Goal: Task Accomplishment & Management: Use online tool/utility

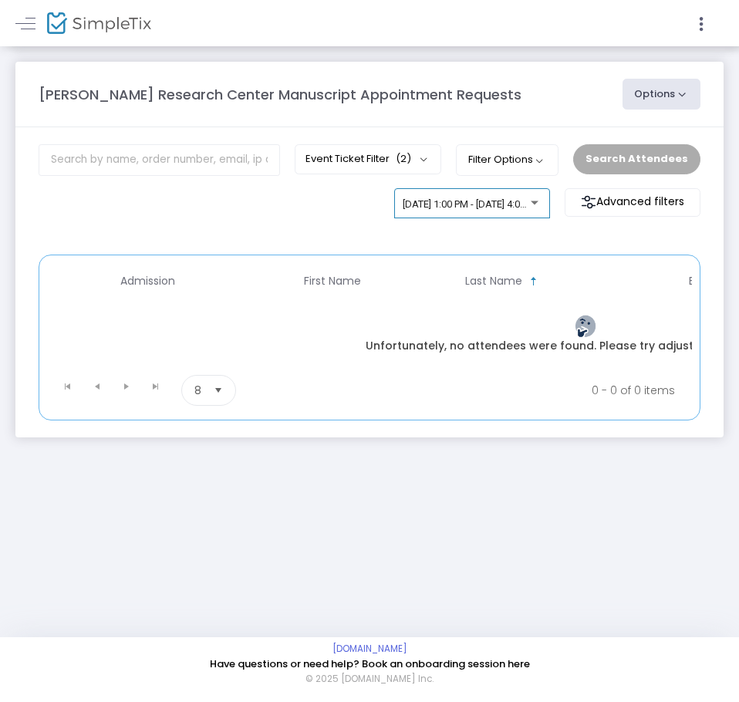
click at [464, 205] on span "[DATE] 1:00 PM - [DATE] 4:00 PM • 0 attendees" at bounding box center [504, 204] width 202 height 12
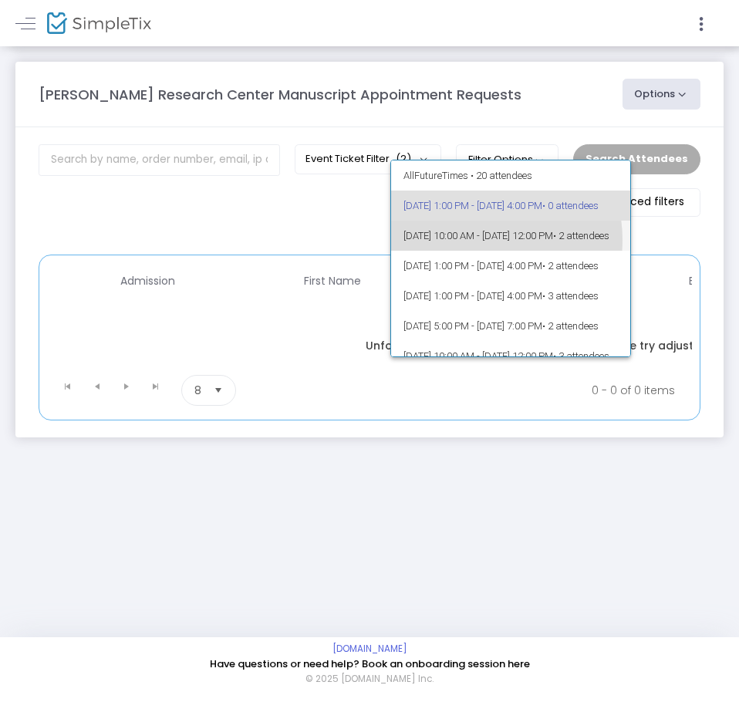
click at [474, 240] on span "[DATE] 10:00 AM - [DATE] 12:00 PM • 2 attendees" at bounding box center [510, 236] width 214 height 30
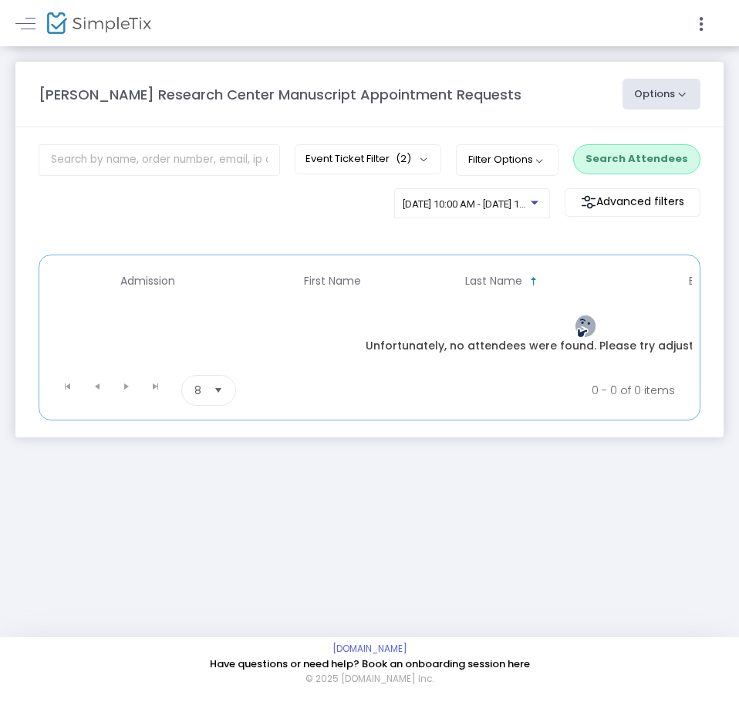
click at [633, 157] on button "Search Attendees" at bounding box center [636, 158] width 127 height 29
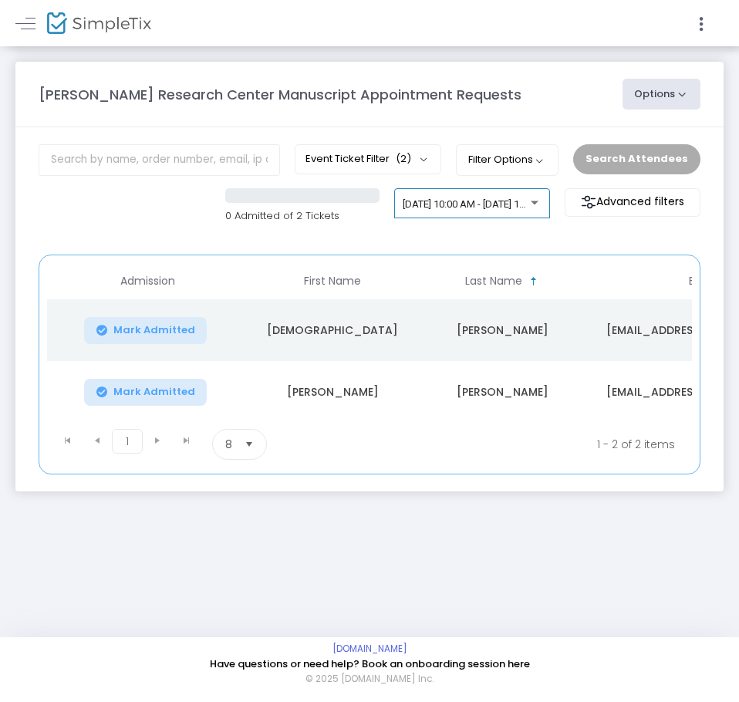
click at [476, 211] on div "[DATE] 10:00 AM - [DATE] 12:00 PM • 2 attendees" at bounding box center [472, 207] width 139 height 22
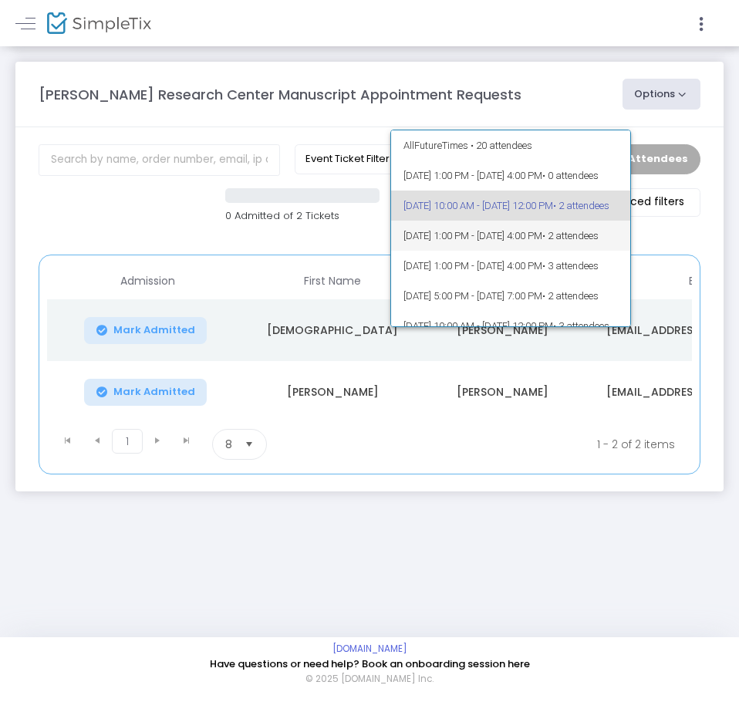
click at [488, 234] on span "[DATE] 1:00 PM - [DATE] 4:00 PM • 2 attendees" at bounding box center [510, 236] width 214 height 30
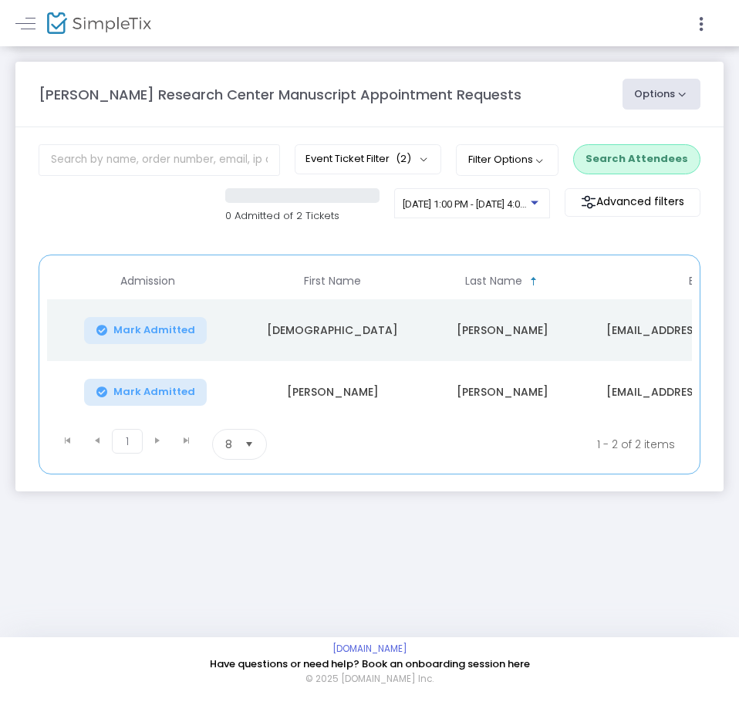
click at [649, 160] on button "Search Attendees" at bounding box center [636, 158] width 127 height 29
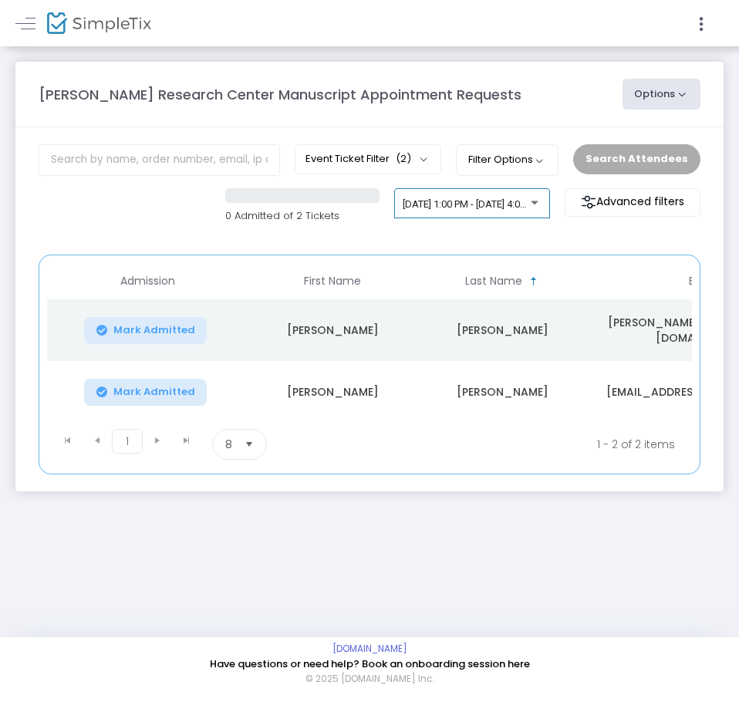
click at [457, 201] on span "[DATE] 1:00 PM - [DATE] 4:00 PM • 2 attendees" at bounding box center [504, 204] width 202 height 12
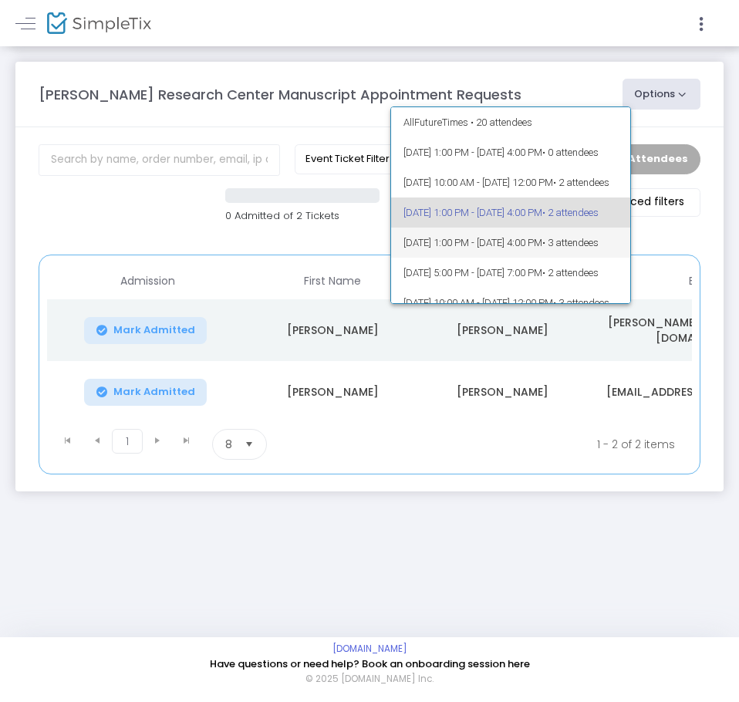
scroll to position [7, 0]
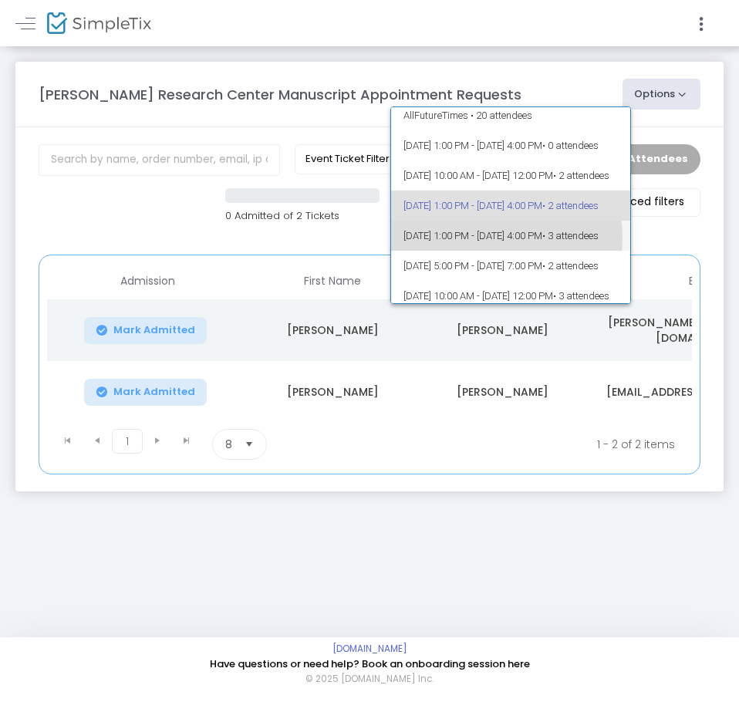
click at [494, 237] on span "[DATE] 1:00 PM - [DATE] 4:00 PM • 3 attendees" at bounding box center [510, 236] width 214 height 30
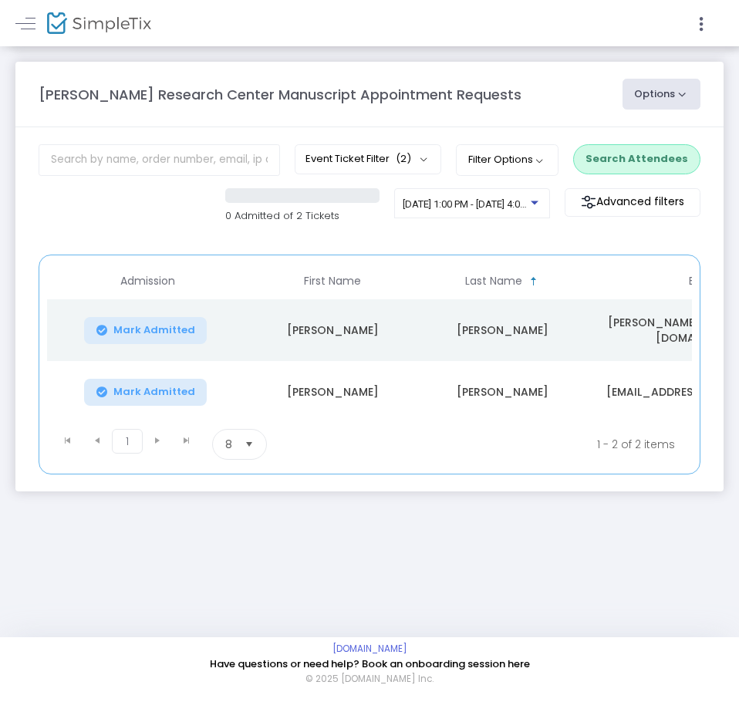
click at [612, 157] on button "Search Attendees" at bounding box center [636, 158] width 127 height 29
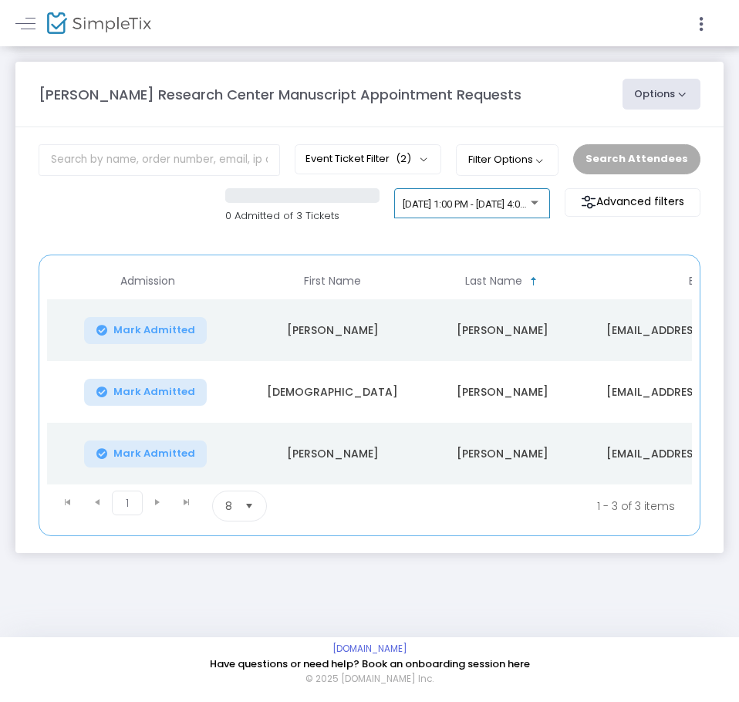
click at [483, 203] on span "[DATE] 1:00 PM - [DATE] 4:00 PM • 3 attendees" at bounding box center [504, 204] width 202 height 12
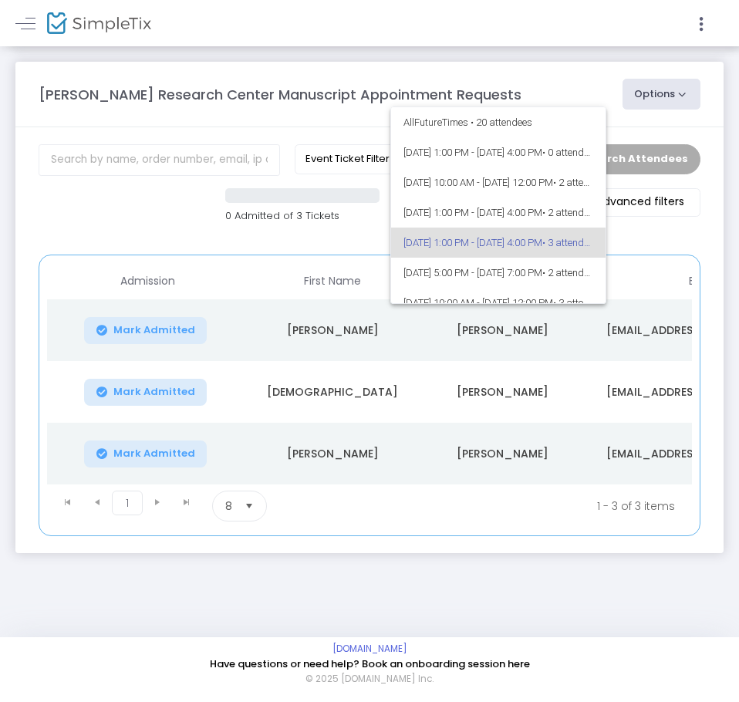
scroll to position [37, 0]
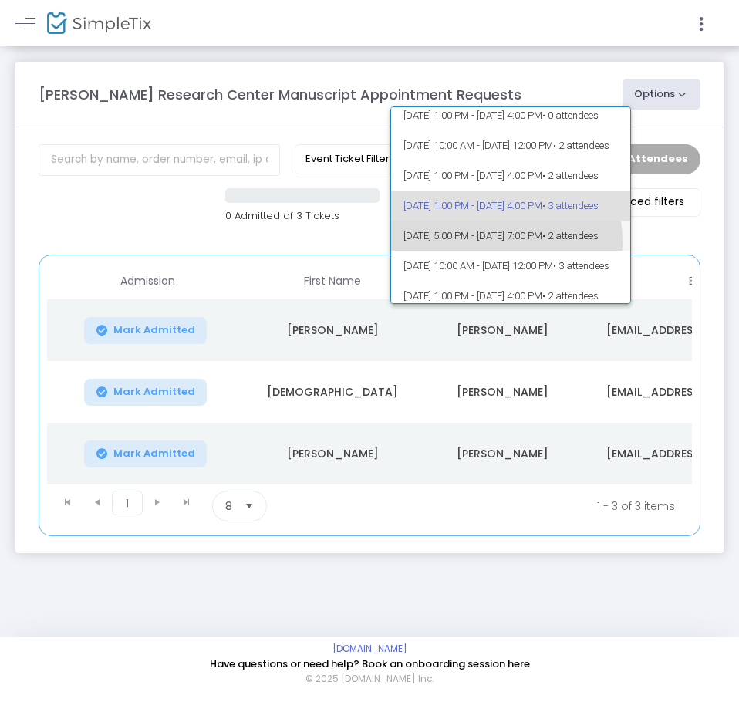
click at [484, 241] on span "[DATE] 5:00 PM - [DATE] 7:00 PM • 2 attendees" at bounding box center [510, 236] width 214 height 30
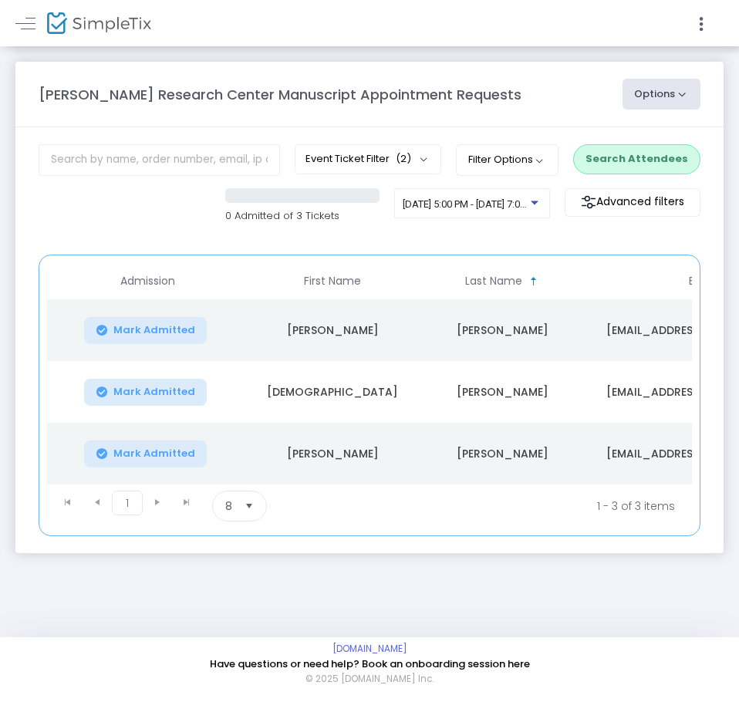
click at [606, 155] on button "Search Attendees" at bounding box center [636, 158] width 127 height 29
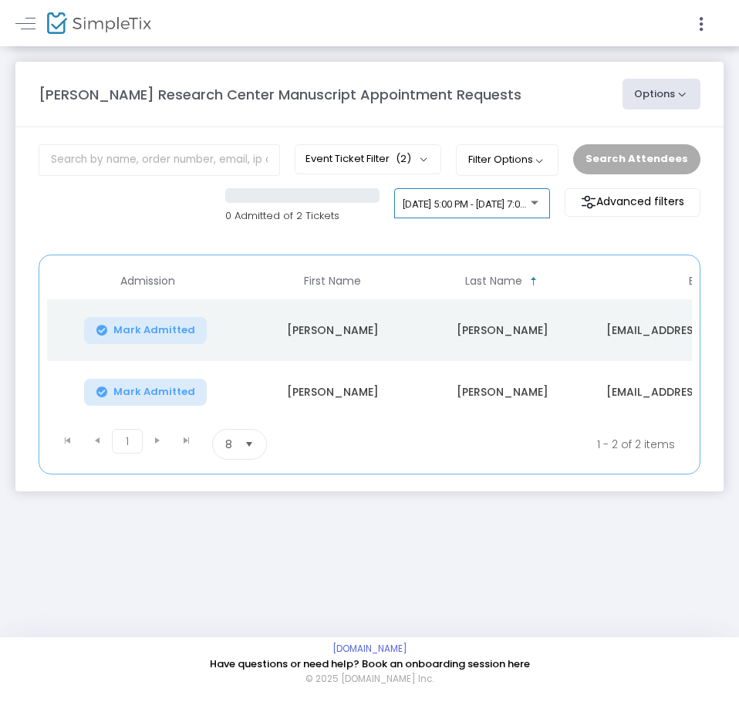
click at [469, 209] on span "[DATE] 5:00 PM - [DATE] 7:00 PM • 2 attendees" at bounding box center [504, 204] width 202 height 12
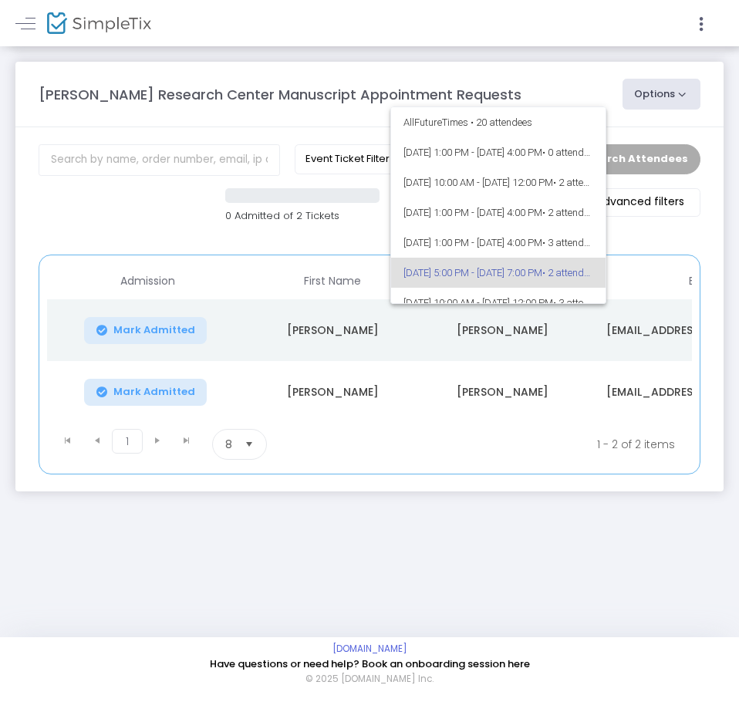
scroll to position [67, 0]
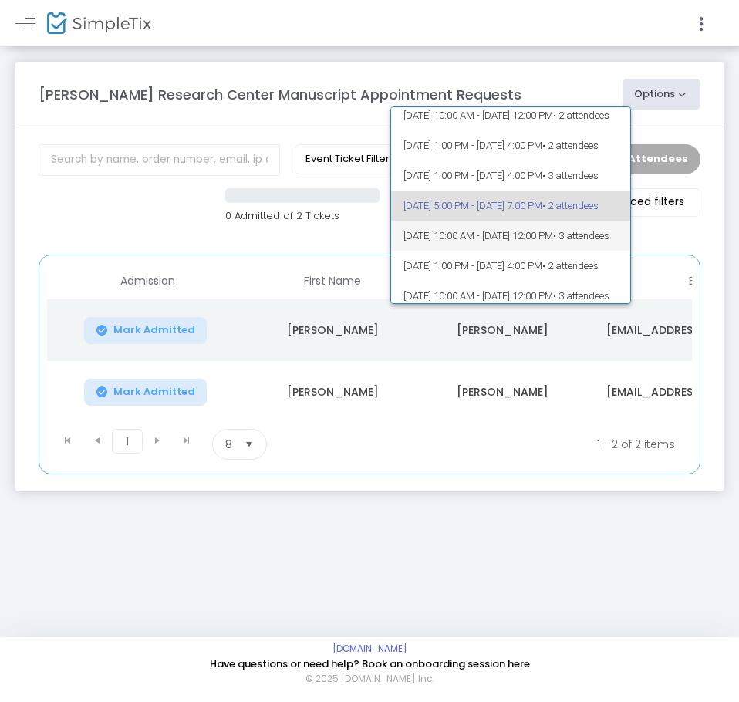
click at [477, 234] on span "[DATE] 10:00 AM - [DATE] 12:00 PM • 3 attendees" at bounding box center [510, 236] width 214 height 30
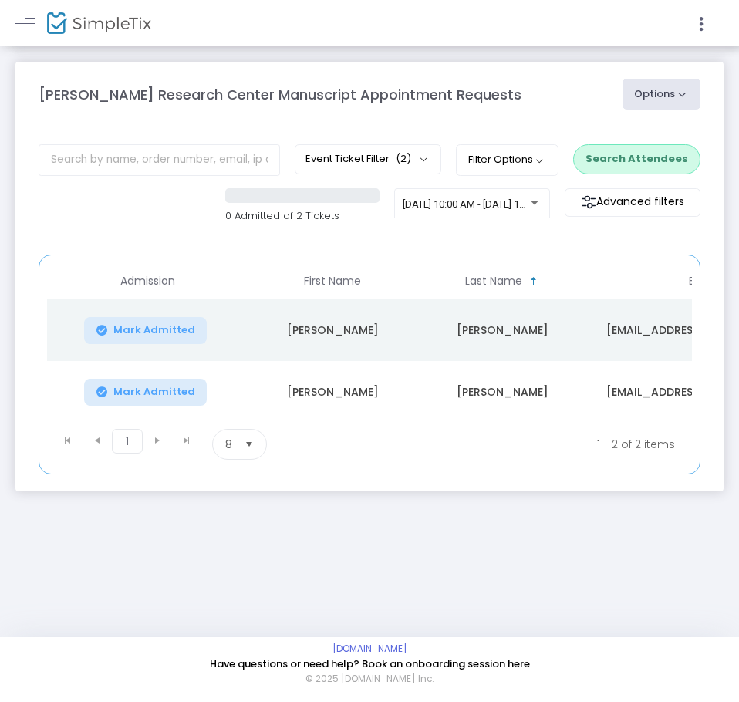
click at [643, 149] on button "Search Attendees" at bounding box center [636, 158] width 127 height 29
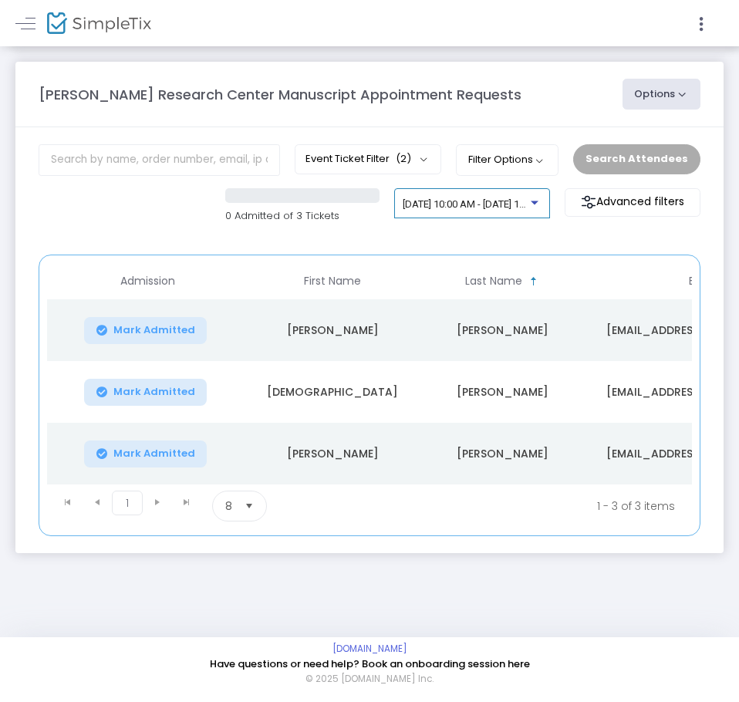
click at [450, 207] on span "[DATE] 10:00 AM - [DATE] 12:00 PM • 3 attendees" at bounding box center [510, 204] width 214 height 12
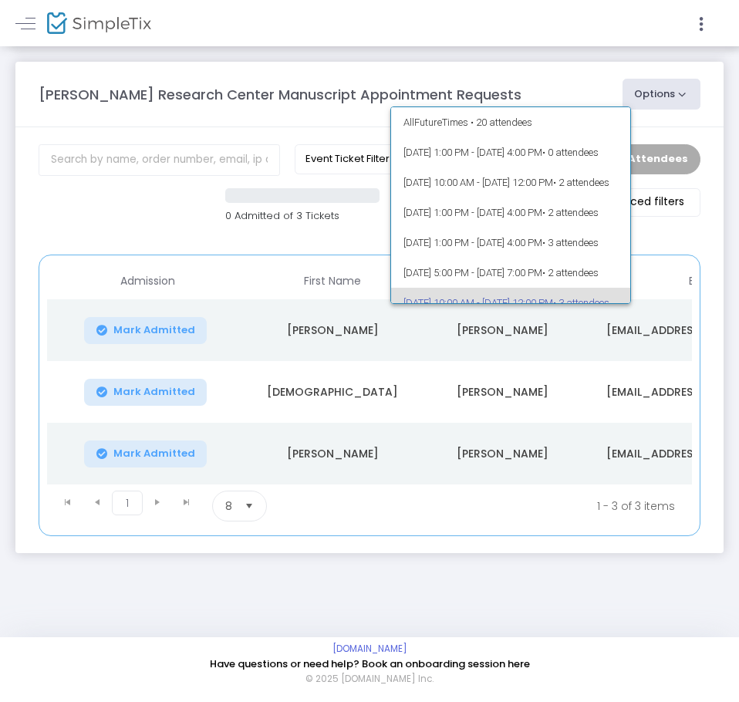
scroll to position [97, 0]
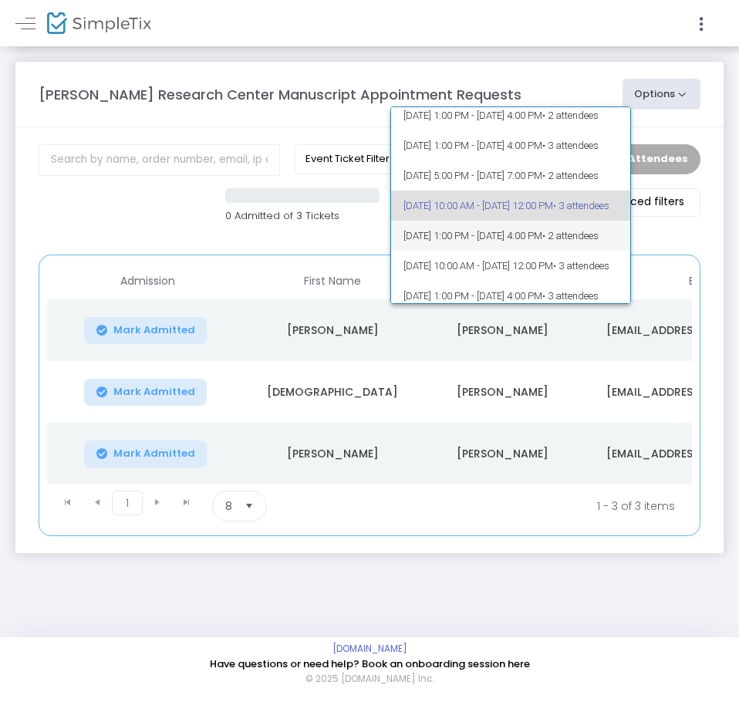
click at [466, 232] on span "[DATE] 1:00 PM - [DATE] 4:00 PM • 2 attendees" at bounding box center [510, 236] width 214 height 30
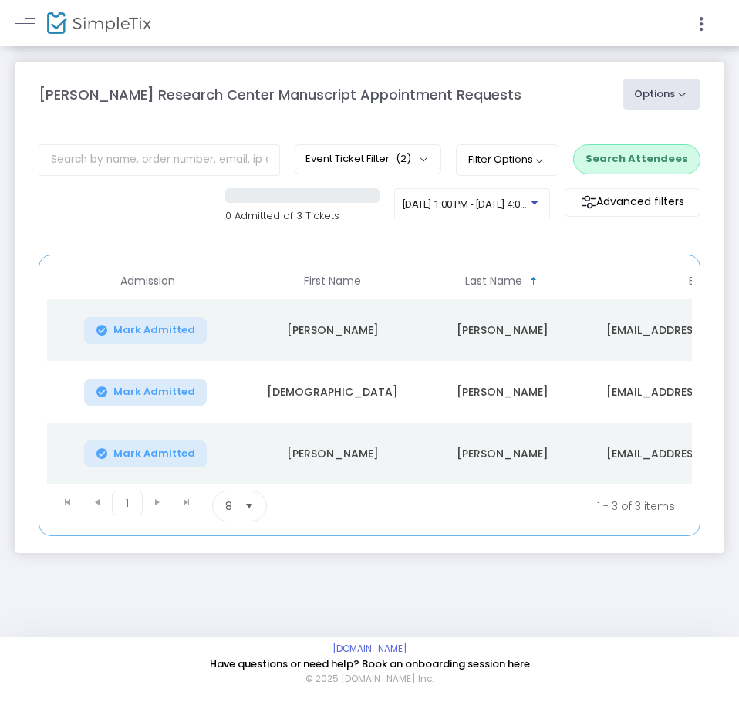
click at [641, 154] on button "Search Attendees" at bounding box center [636, 158] width 127 height 29
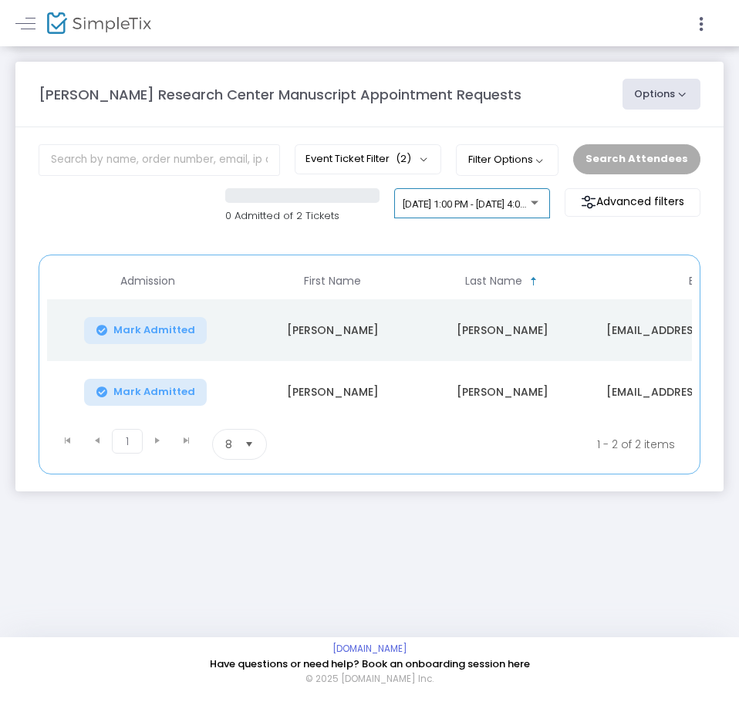
click at [463, 218] on div "[DATE] 1:00 PM - [DATE] 4:00 PM • 2 attendees" at bounding box center [472, 207] width 139 height 22
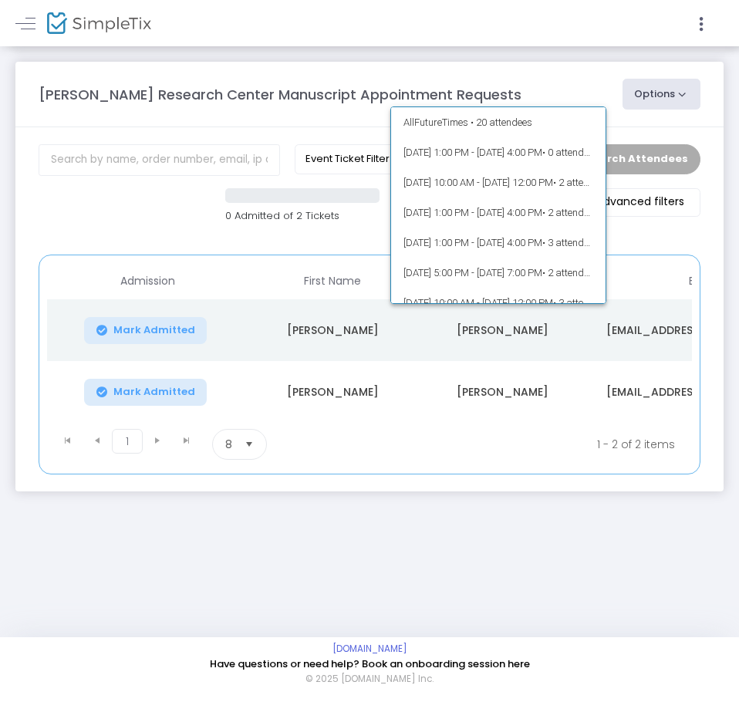
scroll to position [127, 0]
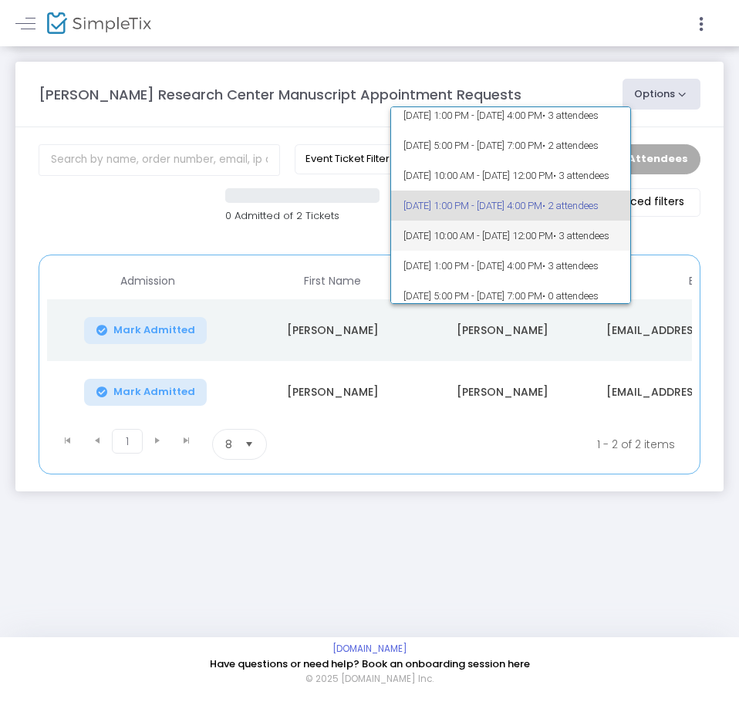
click at [479, 246] on span "[DATE] 10:00 AM - [DATE] 12:00 PM • 3 attendees" at bounding box center [510, 236] width 214 height 30
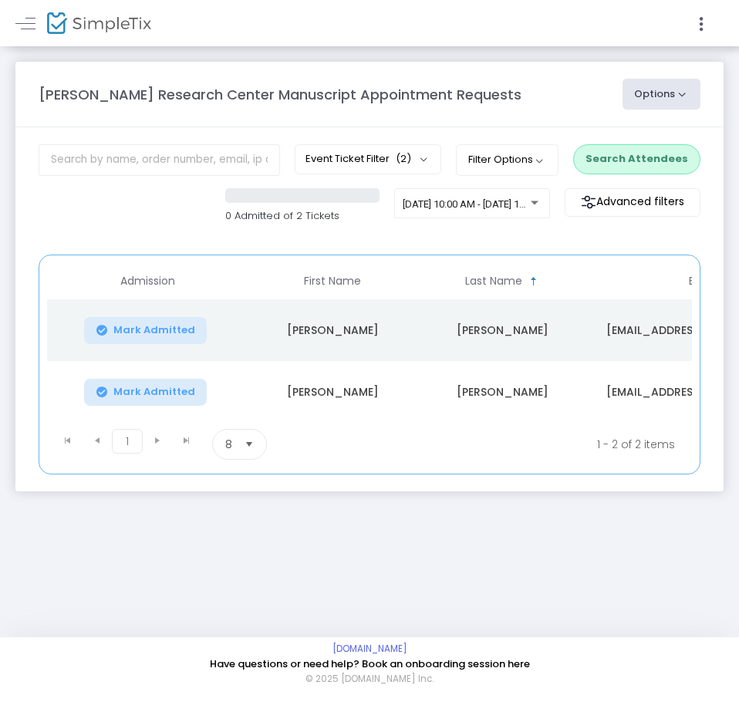
click at [664, 153] on button "Search Attendees" at bounding box center [636, 158] width 127 height 29
